Goal: Information Seeking & Learning: Learn about a topic

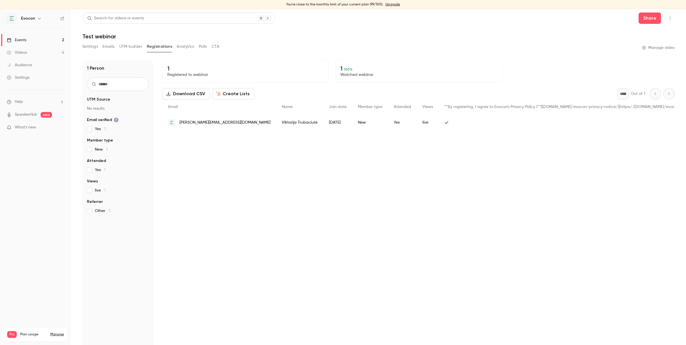
click at [44, 42] on link "Events 2" at bounding box center [35, 40] width 71 height 13
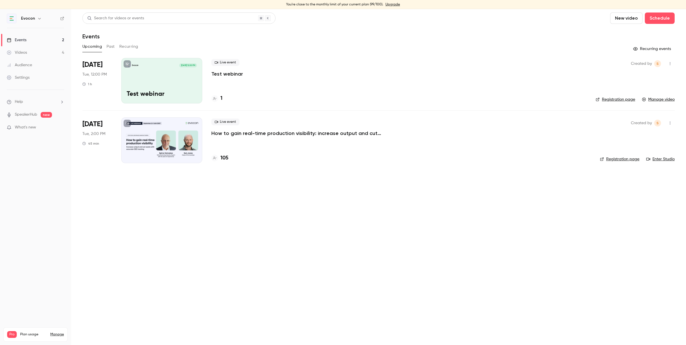
click at [277, 134] on p "How to gain real-time production visibility: increase output and cut waste with…" at bounding box center [296, 133] width 171 height 7
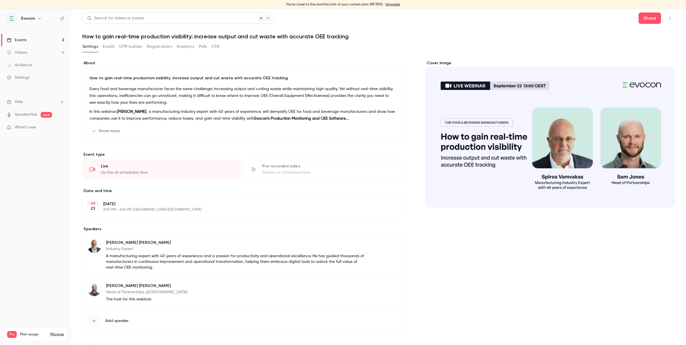
click at [160, 49] on button "Registrations" at bounding box center [159, 46] width 25 height 9
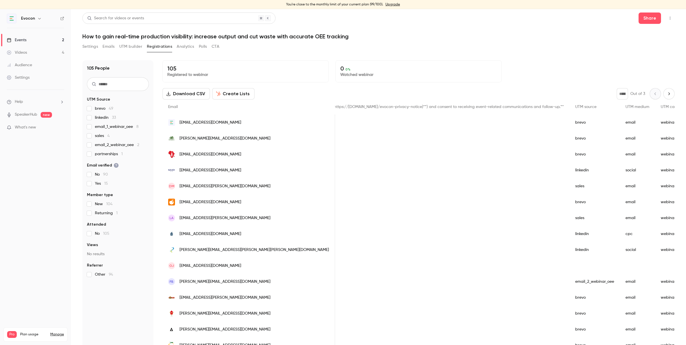
scroll to position [0, 491]
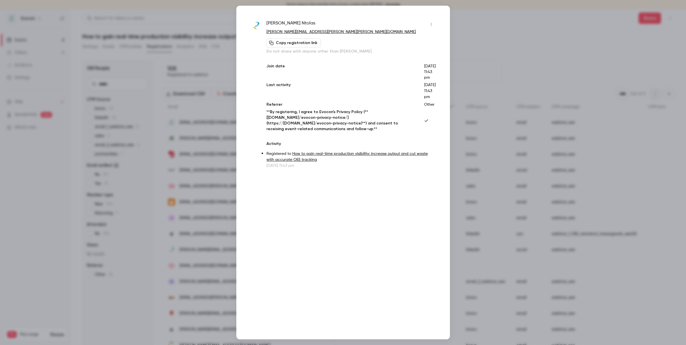
click at [493, 13] on div at bounding box center [343, 172] width 686 height 345
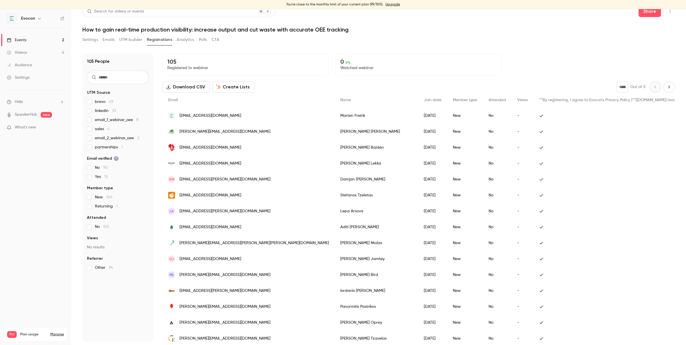
scroll to position [0, 0]
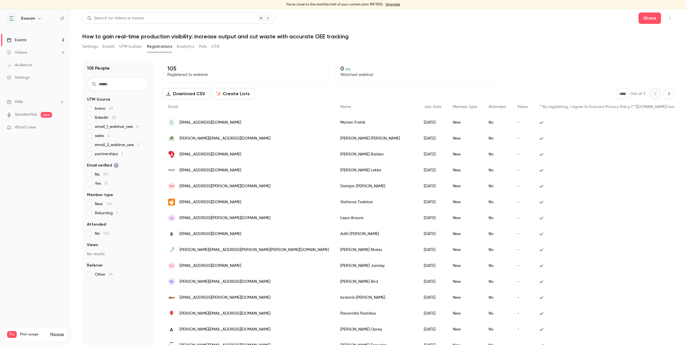
click at [56, 332] on link "Manage" at bounding box center [57, 334] width 14 height 5
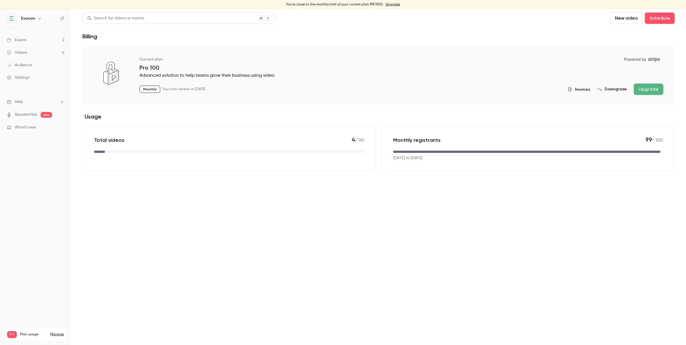
click at [649, 87] on button "Upgrade" at bounding box center [649, 89] width 30 height 11
click at [37, 38] on link "Events 1" at bounding box center [35, 40] width 71 height 13
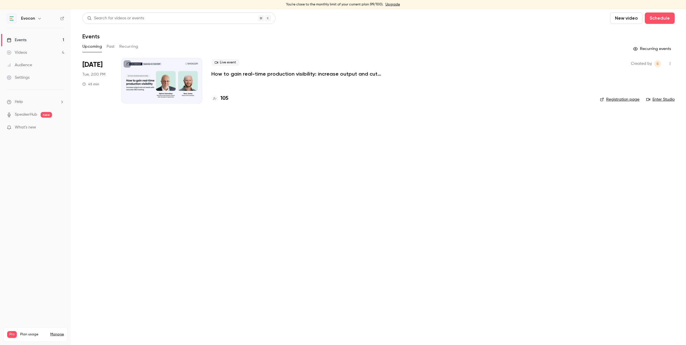
click at [256, 73] on p "How to gain real-time production visibility: increase output and cut waste with…" at bounding box center [296, 73] width 171 height 7
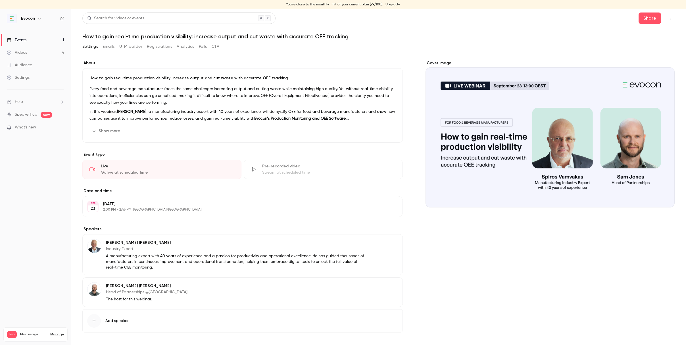
click at [24, 40] on div "Events" at bounding box center [17, 40] width 20 height 6
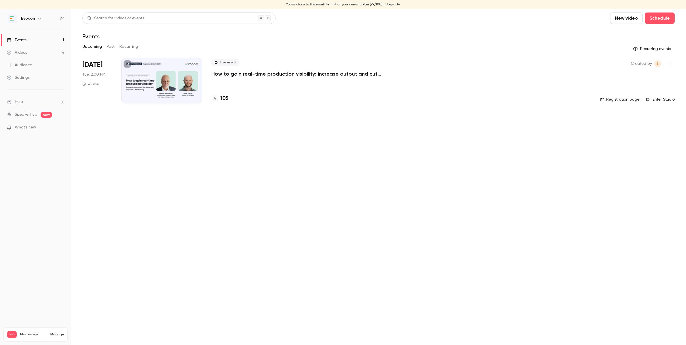
click at [303, 76] on p "How to gain real-time production visibility: increase output and cut waste with…" at bounding box center [296, 73] width 171 height 7
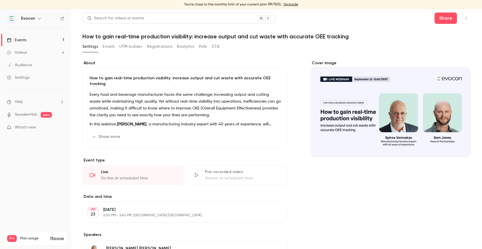
click at [47, 38] on link "Events 1" at bounding box center [35, 40] width 71 height 13
